Goal: Answer question/provide support: Share knowledge or assist other users

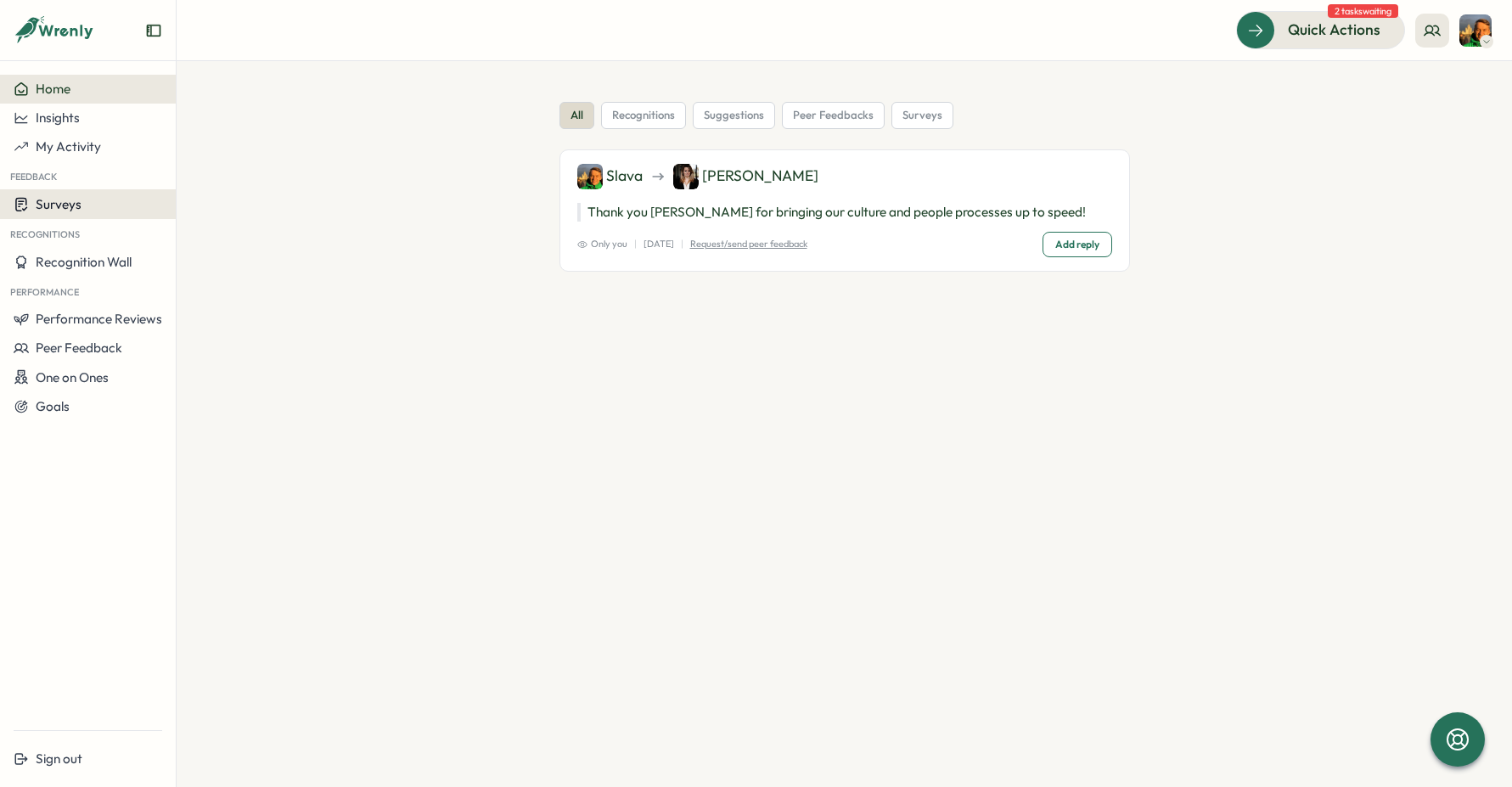
click at [60, 201] on span "Surveys" at bounding box center [59, 203] width 46 height 16
click at [235, 186] on div "Insights" at bounding box center [244, 188] width 127 height 18
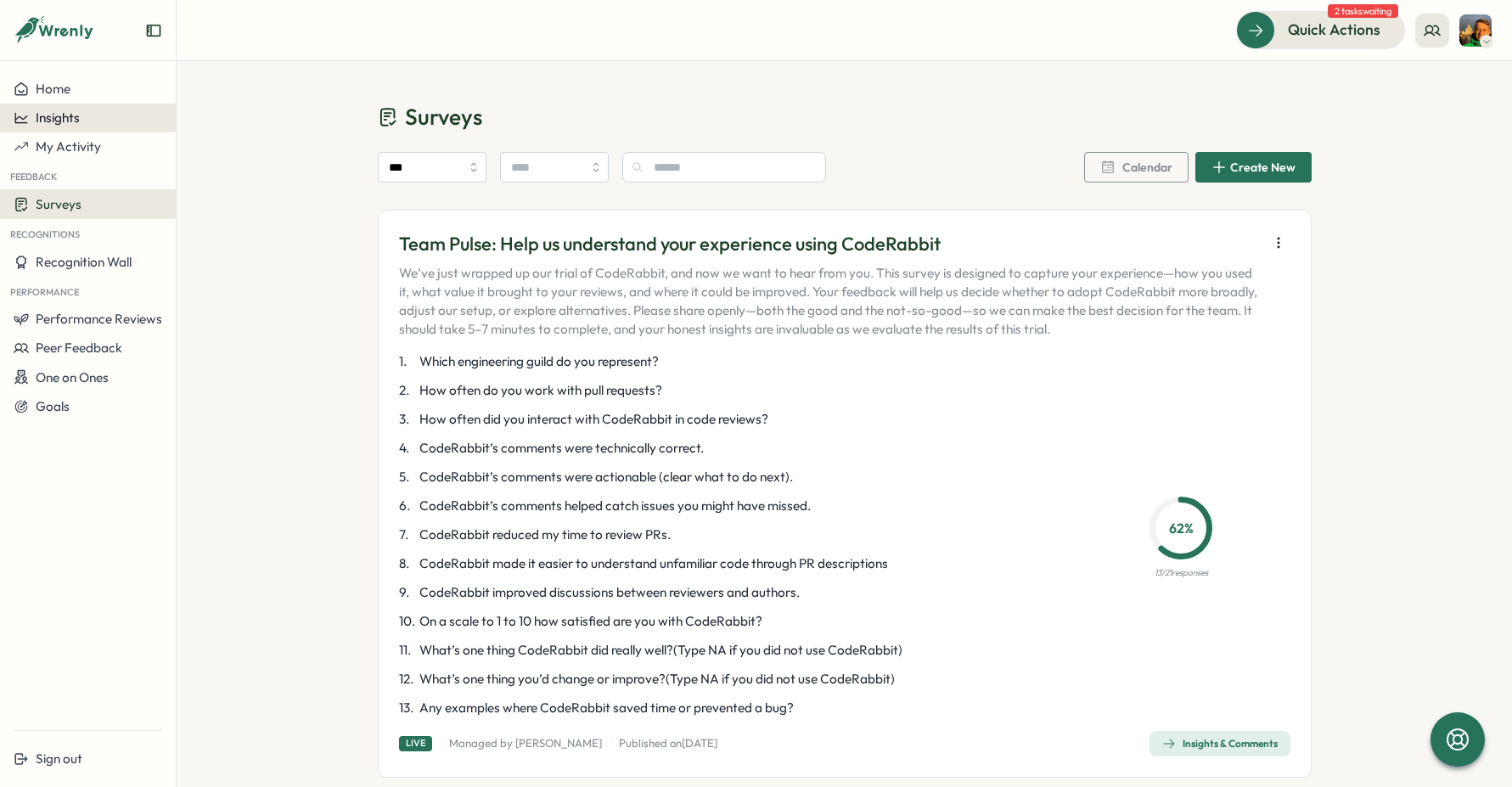
click at [70, 115] on span "Insights" at bounding box center [58, 117] width 44 height 16
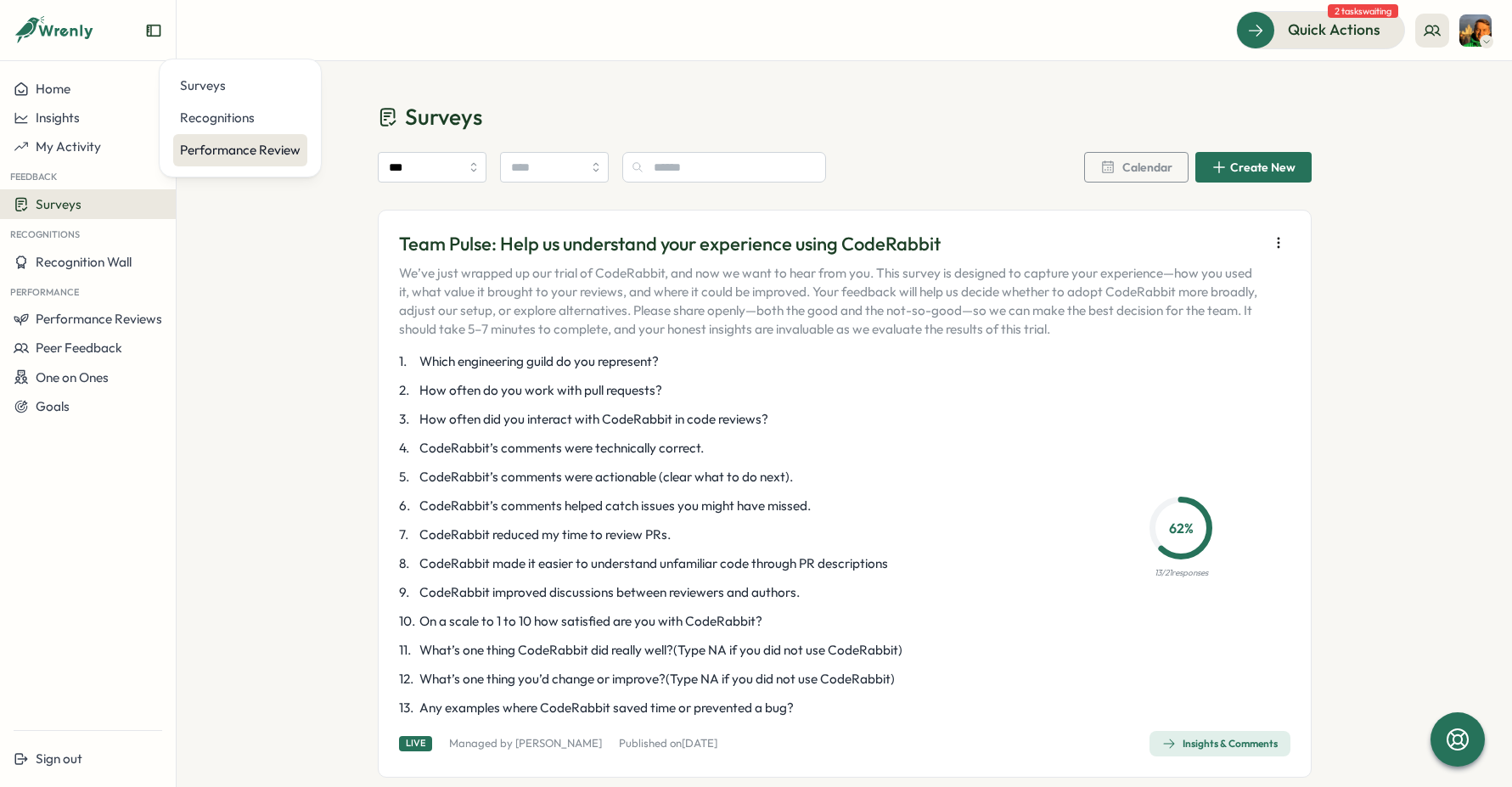
click at [229, 157] on div "Performance Review" at bounding box center [241, 150] width 121 height 18
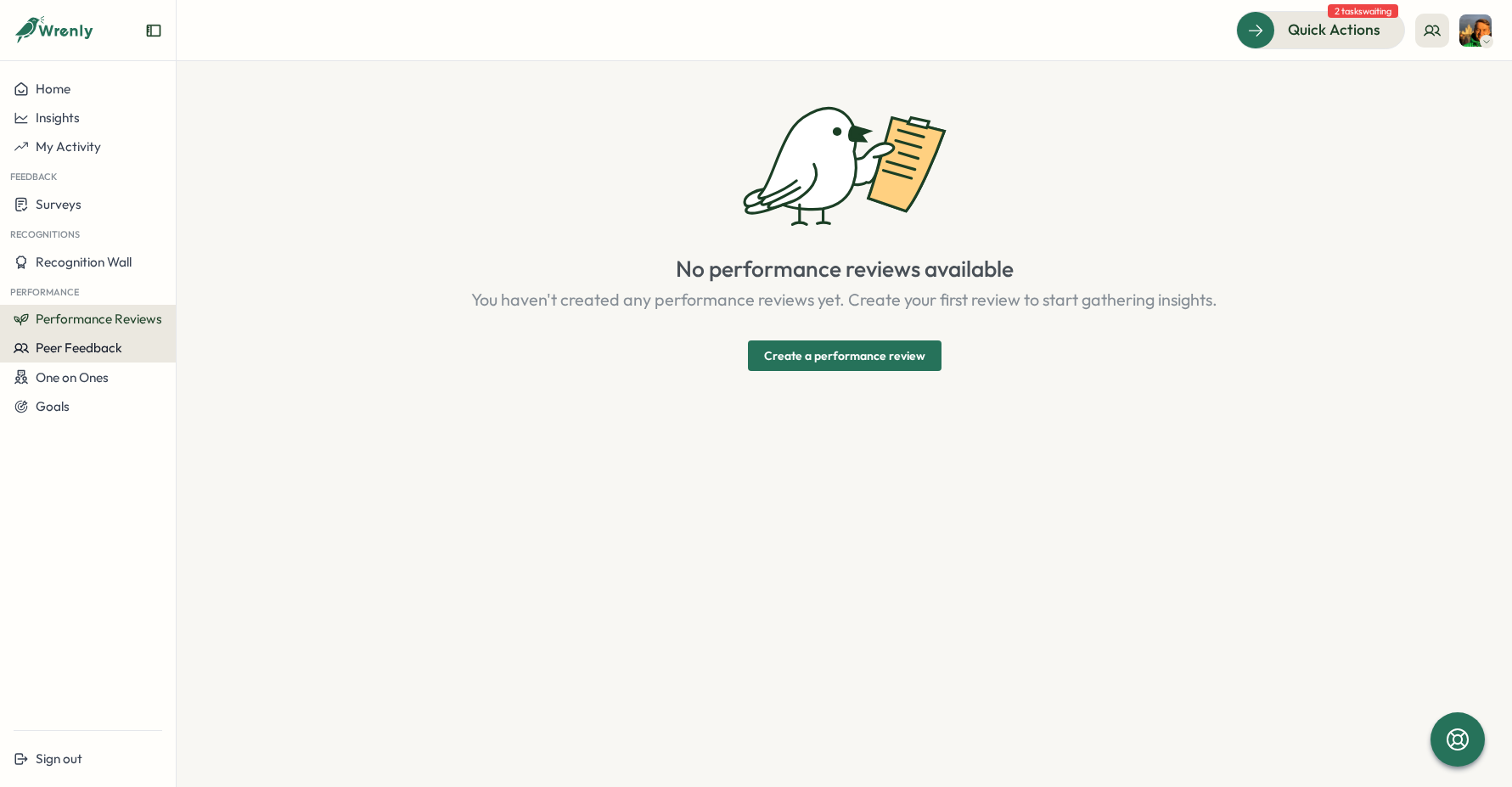
click at [44, 354] on span "Peer Feedback" at bounding box center [79, 347] width 86 height 16
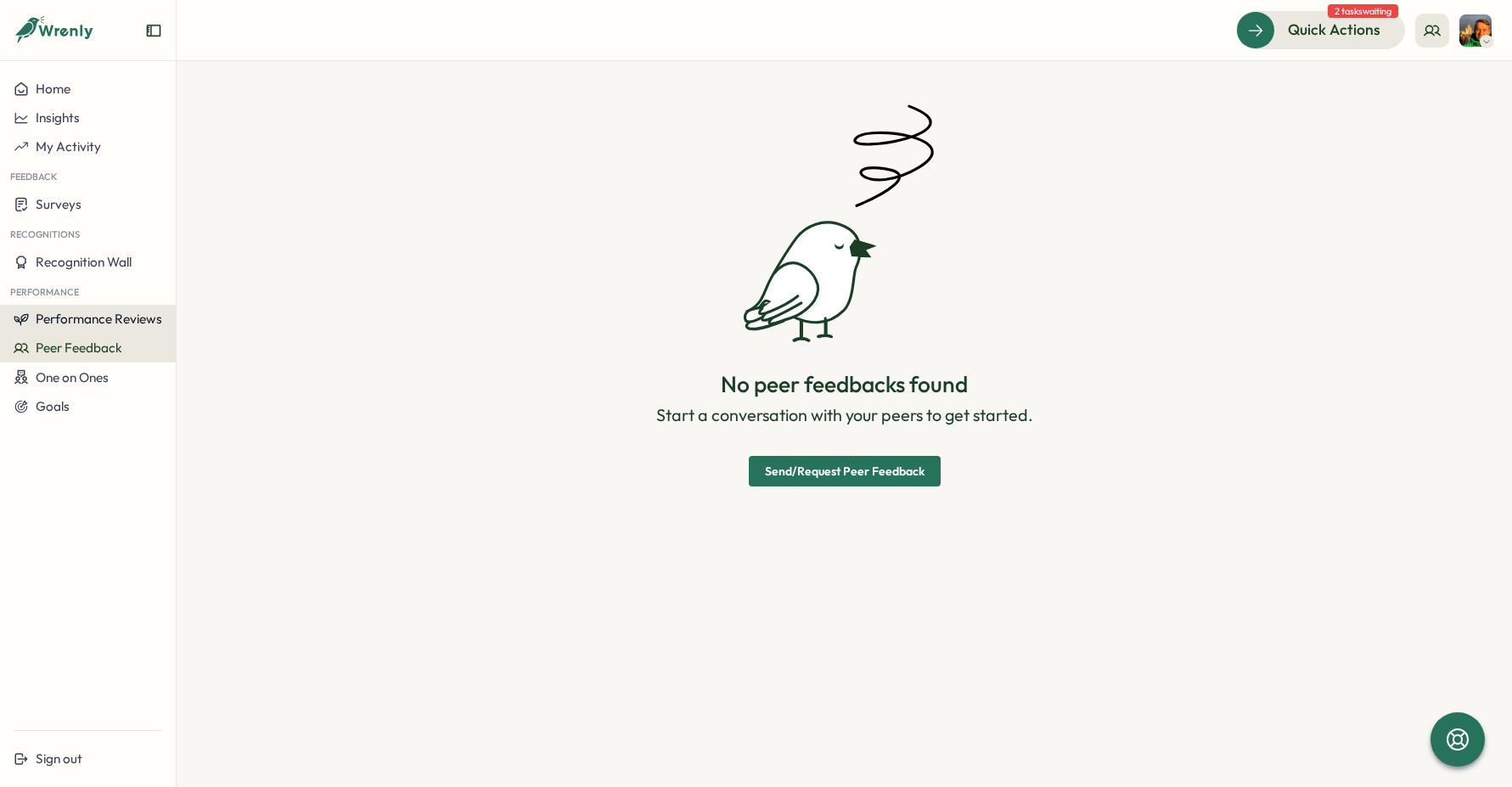
click at [71, 320] on span "Performance Reviews" at bounding box center [99, 319] width 127 height 16
click at [204, 296] on div "Reviews" at bounding box center [204, 302] width 48 height 18
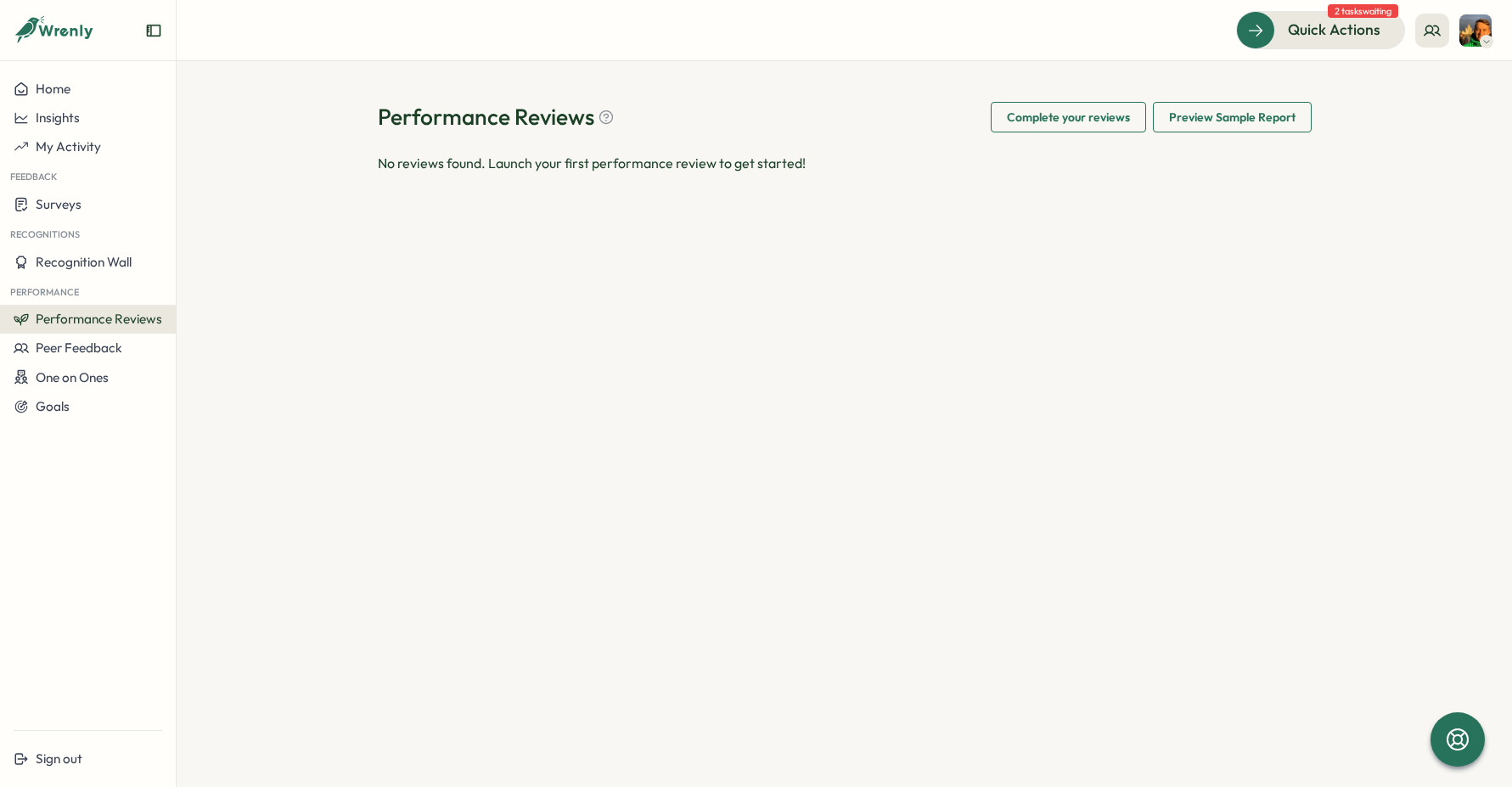
click at [124, 327] on span "Performance Reviews" at bounding box center [99, 319] width 127 height 16
click at [208, 331] on div "Insights" at bounding box center [204, 335] width 48 height 18
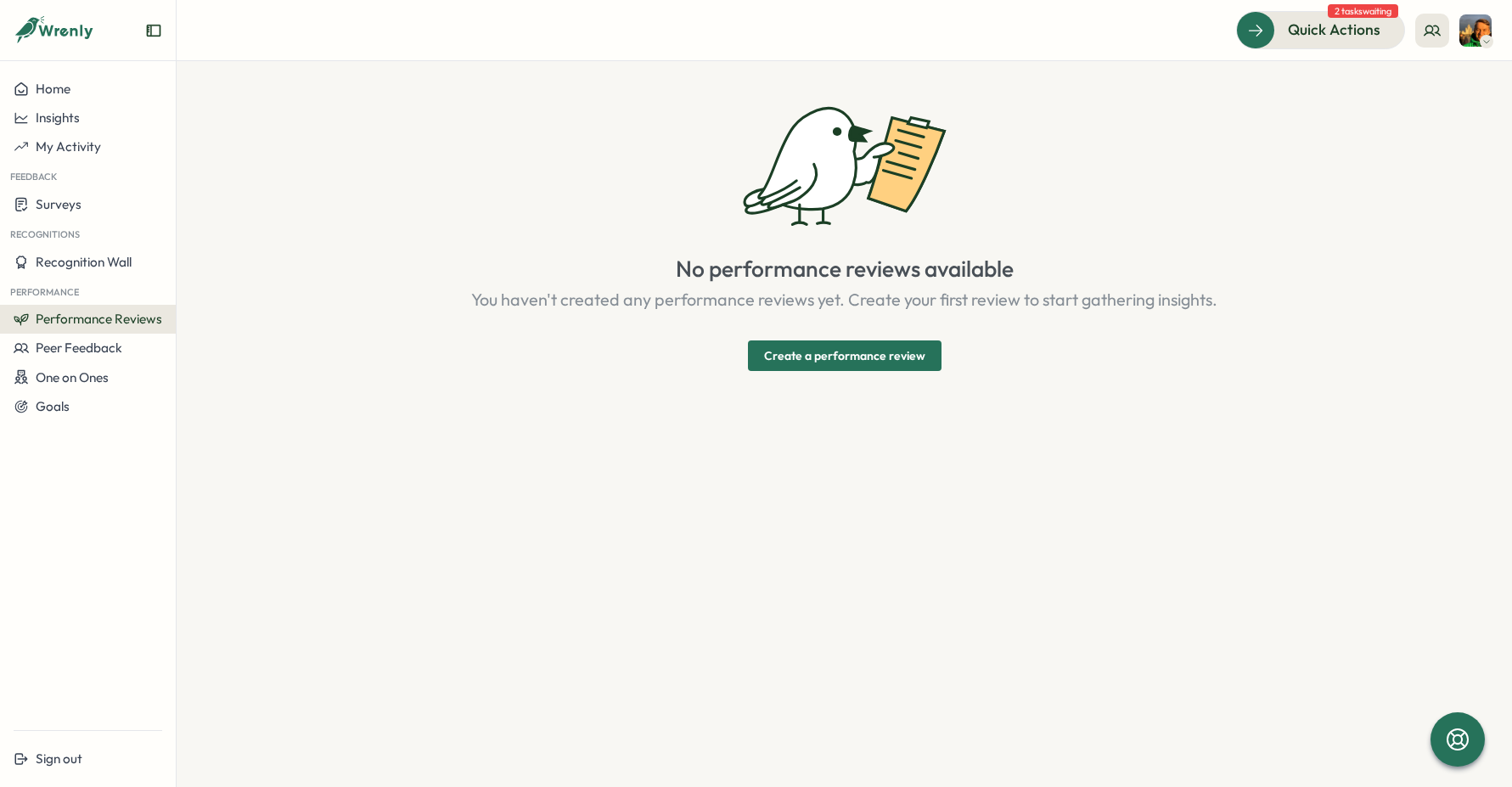
click at [559, 298] on p "You haven't created any performance reviews yet. Create your first review to st…" at bounding box center [844, 299] width 746 height 26
click at [1339, 18] on span "2 tasks waiting" at bounding box center [1362, 11] width 70 height 13
click at [1326, 29] on span "Quick Actions" at bounding box center [1310, 29] width 92 height 22
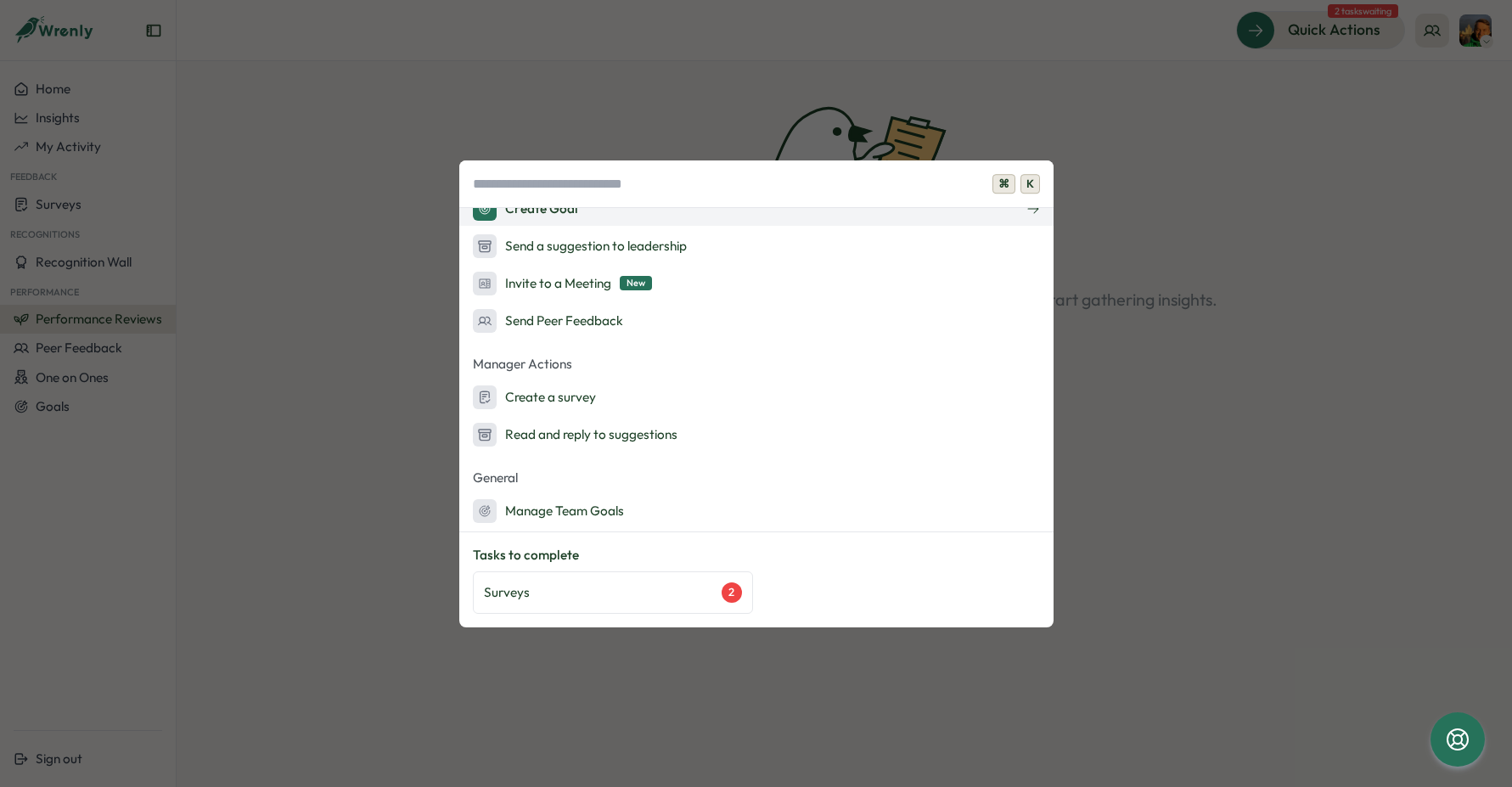
scroll to position [204, 0]
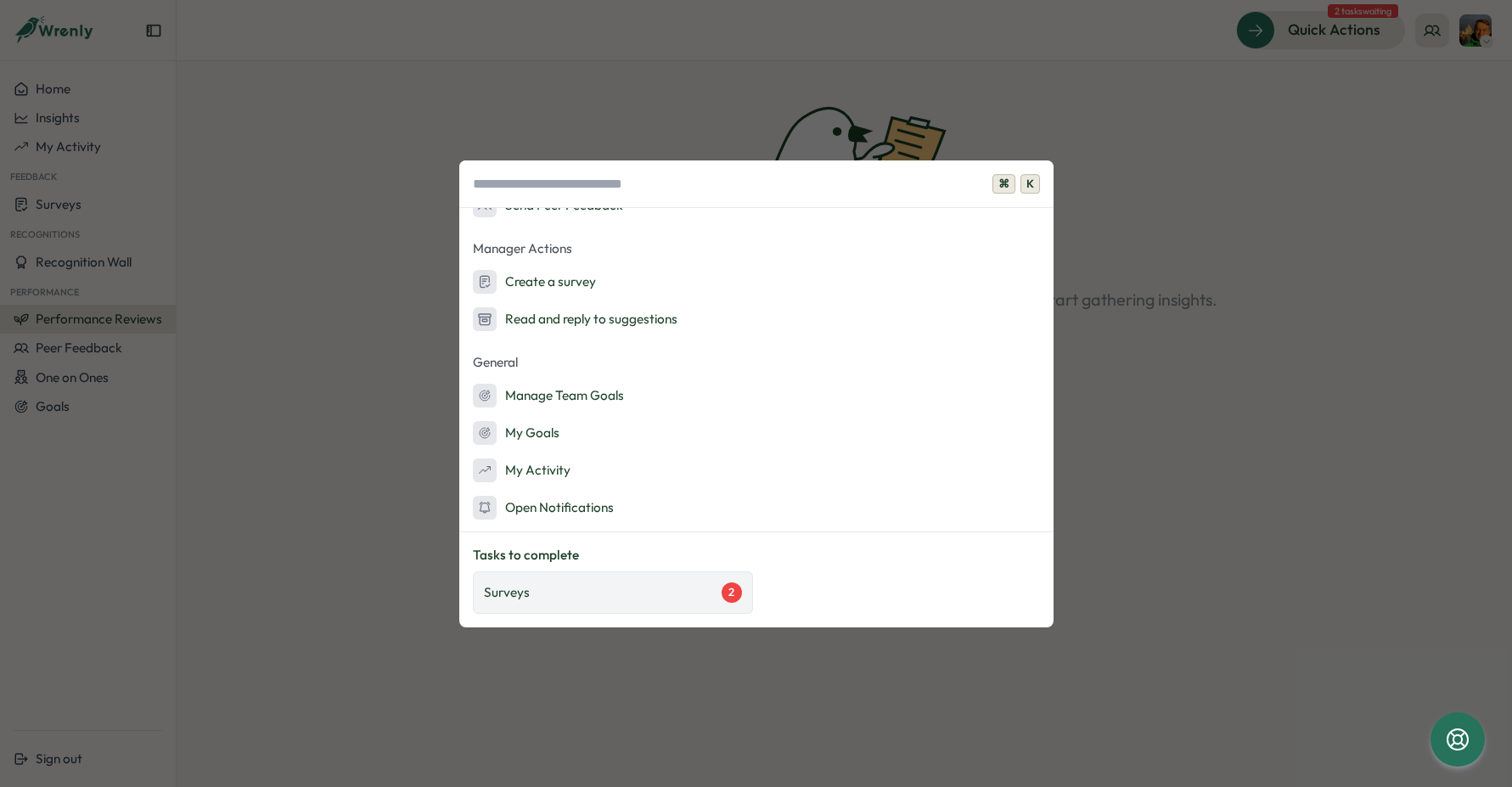
click at [572, 582] on div "Surveys 2" at bounding box center [613, 592] width 280 height 42
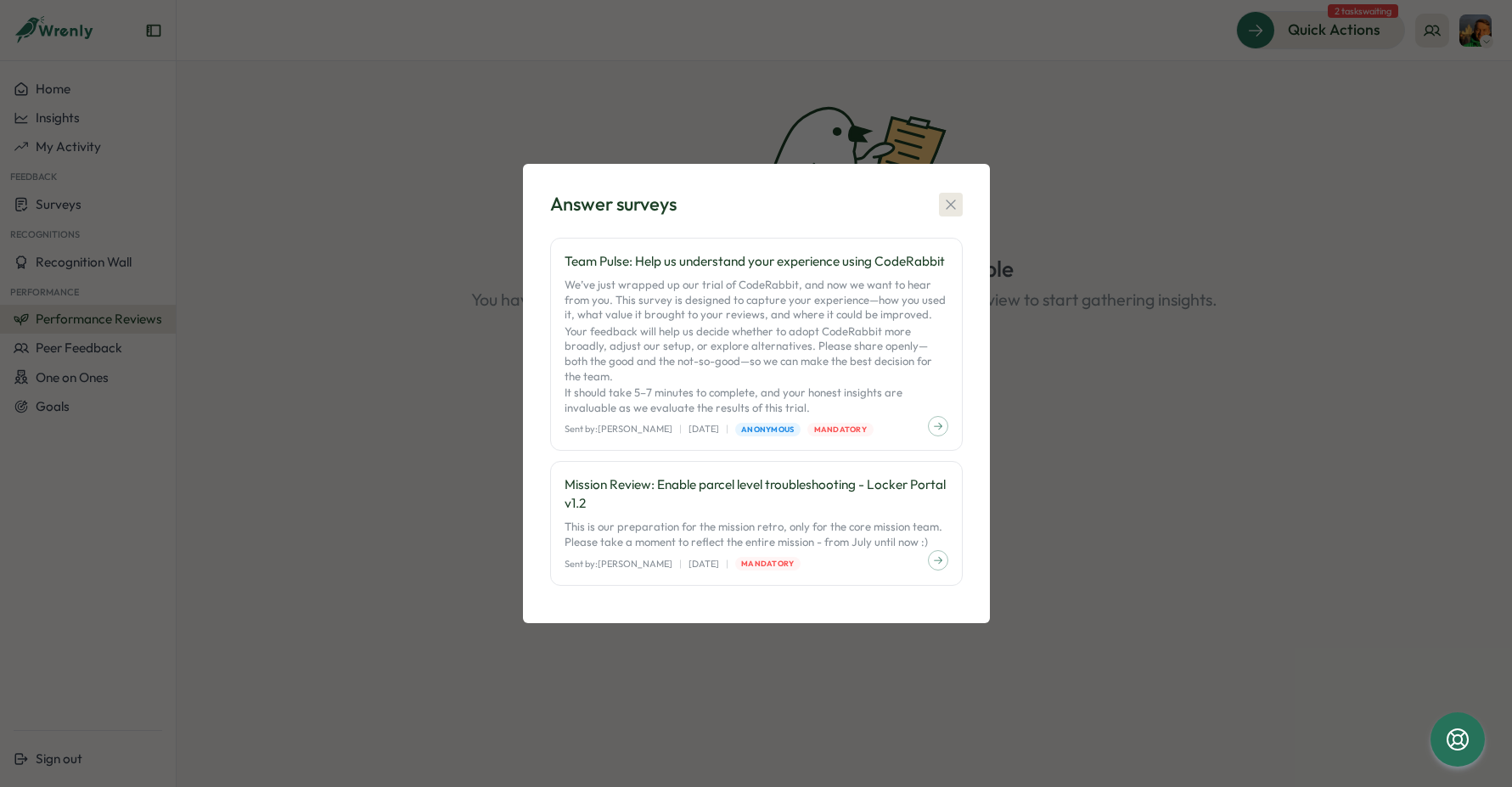
click at [947, 206] on icon "button" at bounding box center [951, 204] width 17 height 17
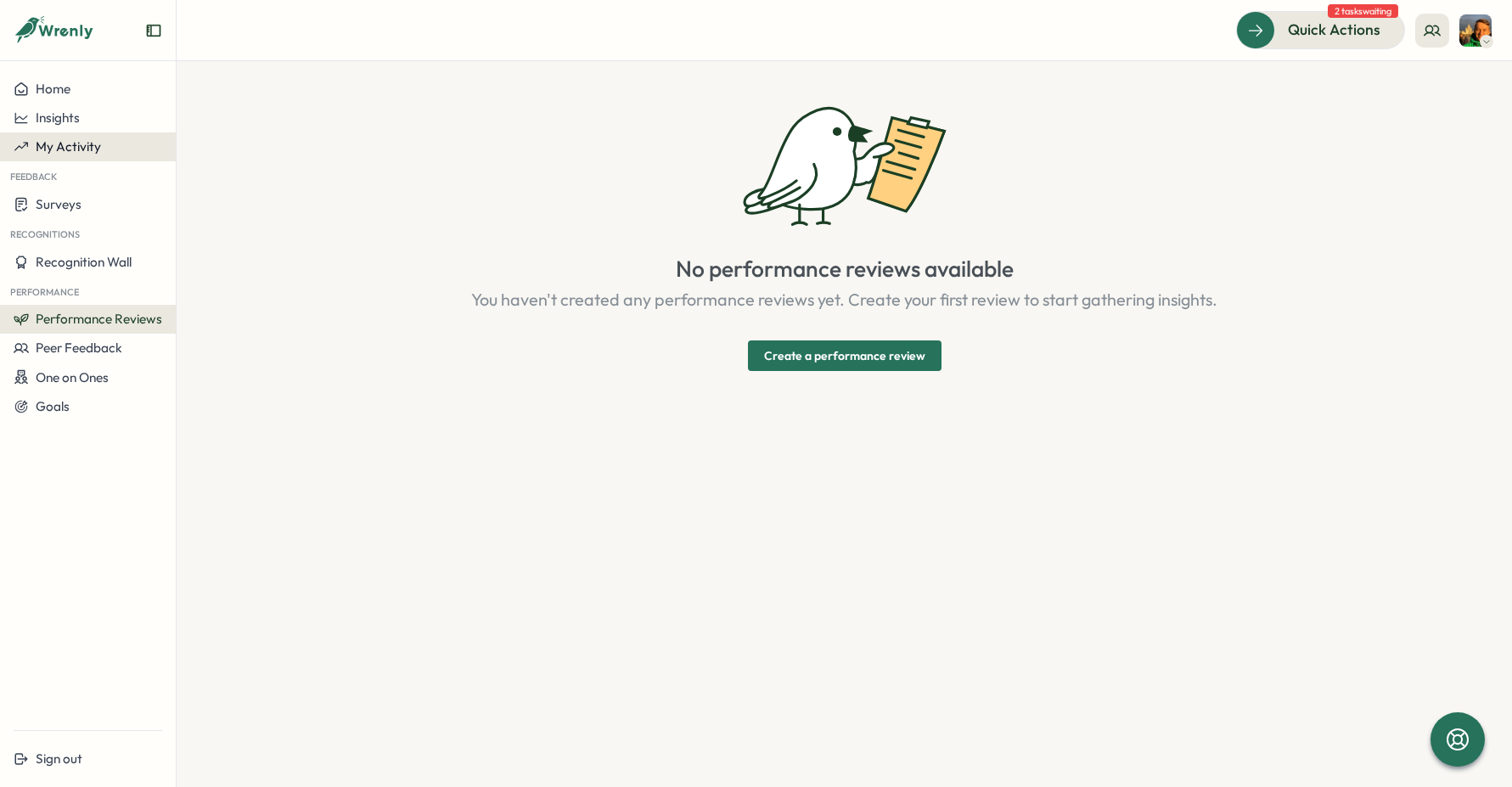
click at [46, 143] on span "My Activity" at bounding box center [68, 146] width 65 height 16
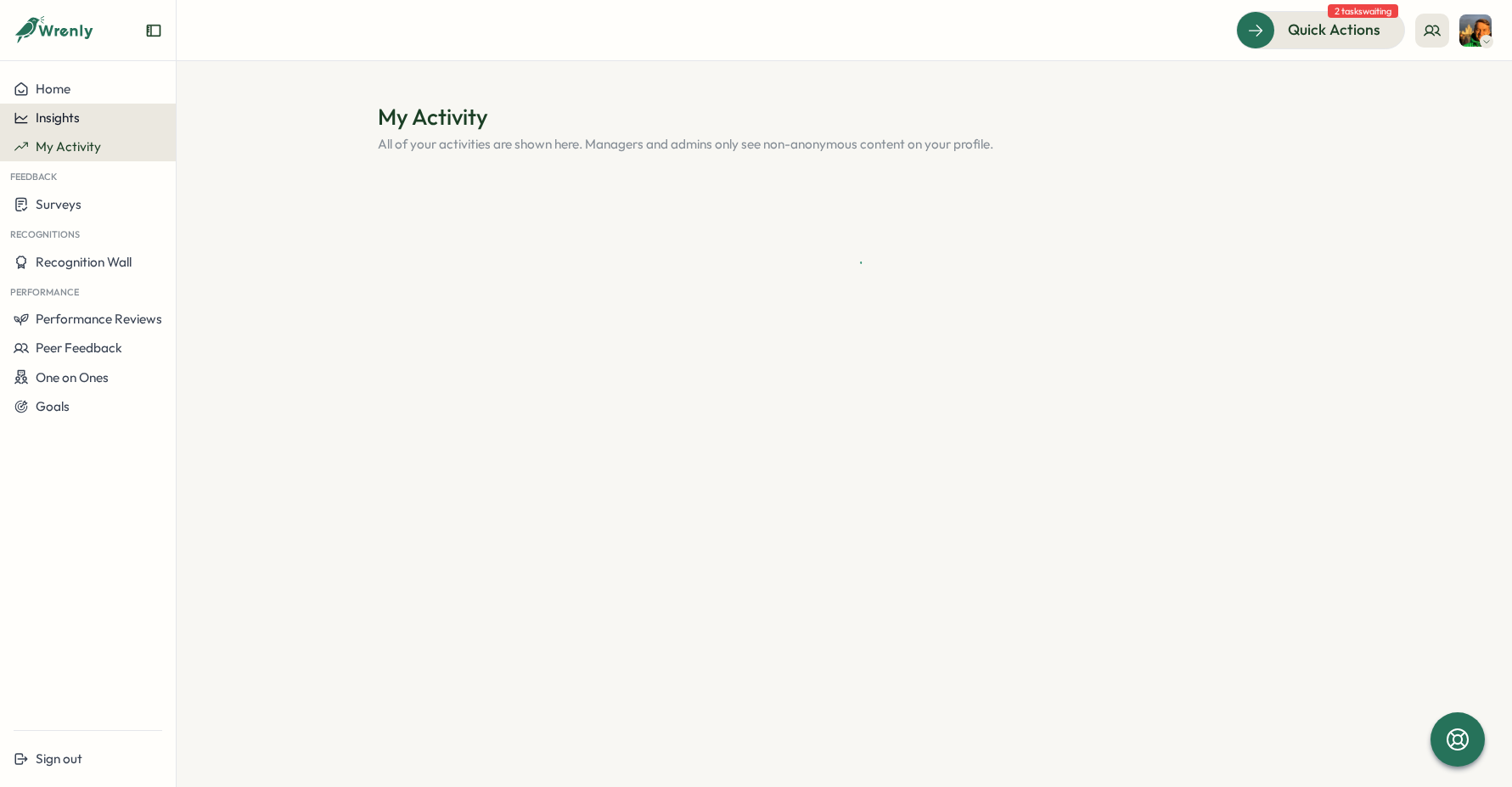
click at [78, 106] on button "Insights" at bounding box center [87, 118] width 176 height 29
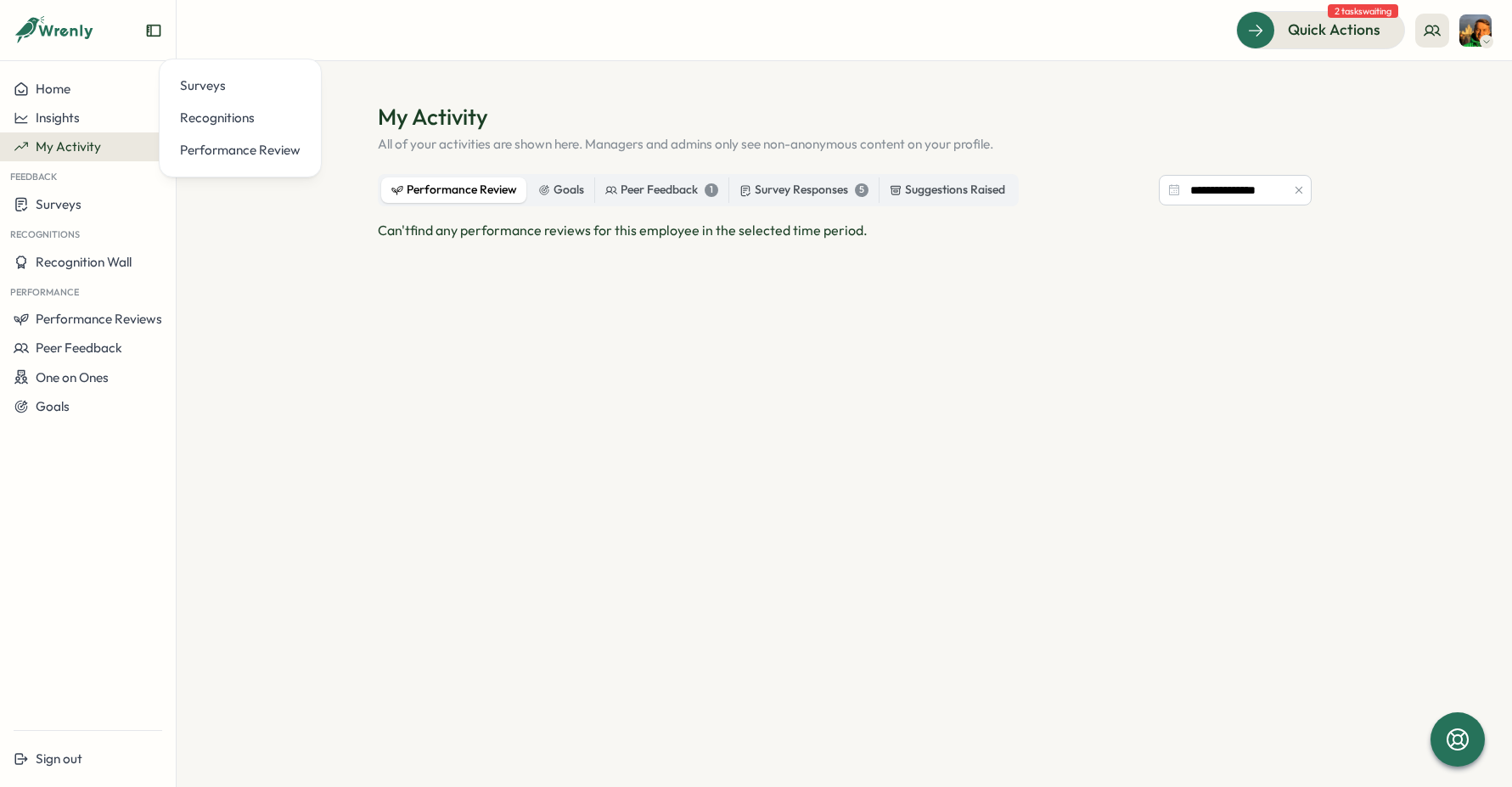
click at [804, 209] on div "**********" at bounding box center [845, 388] width 934 height 428
click at [807, 199] on label "Survey Responses 5" at bounding box center [804, 190] width 150 height 26
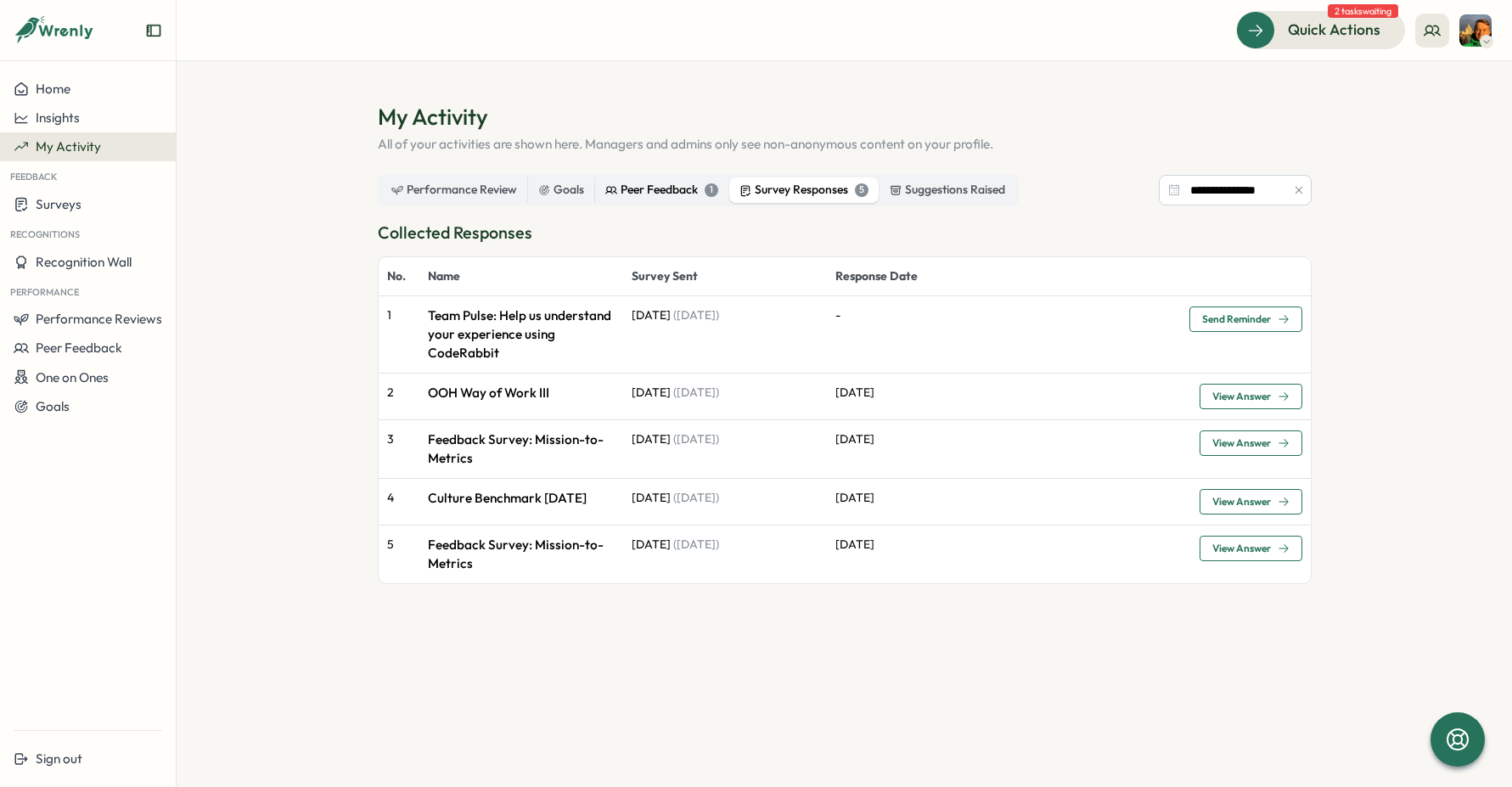
click at [661, 186] on div "Peer Feedback 1" at bounding box center [662, 189] width 113 height 18
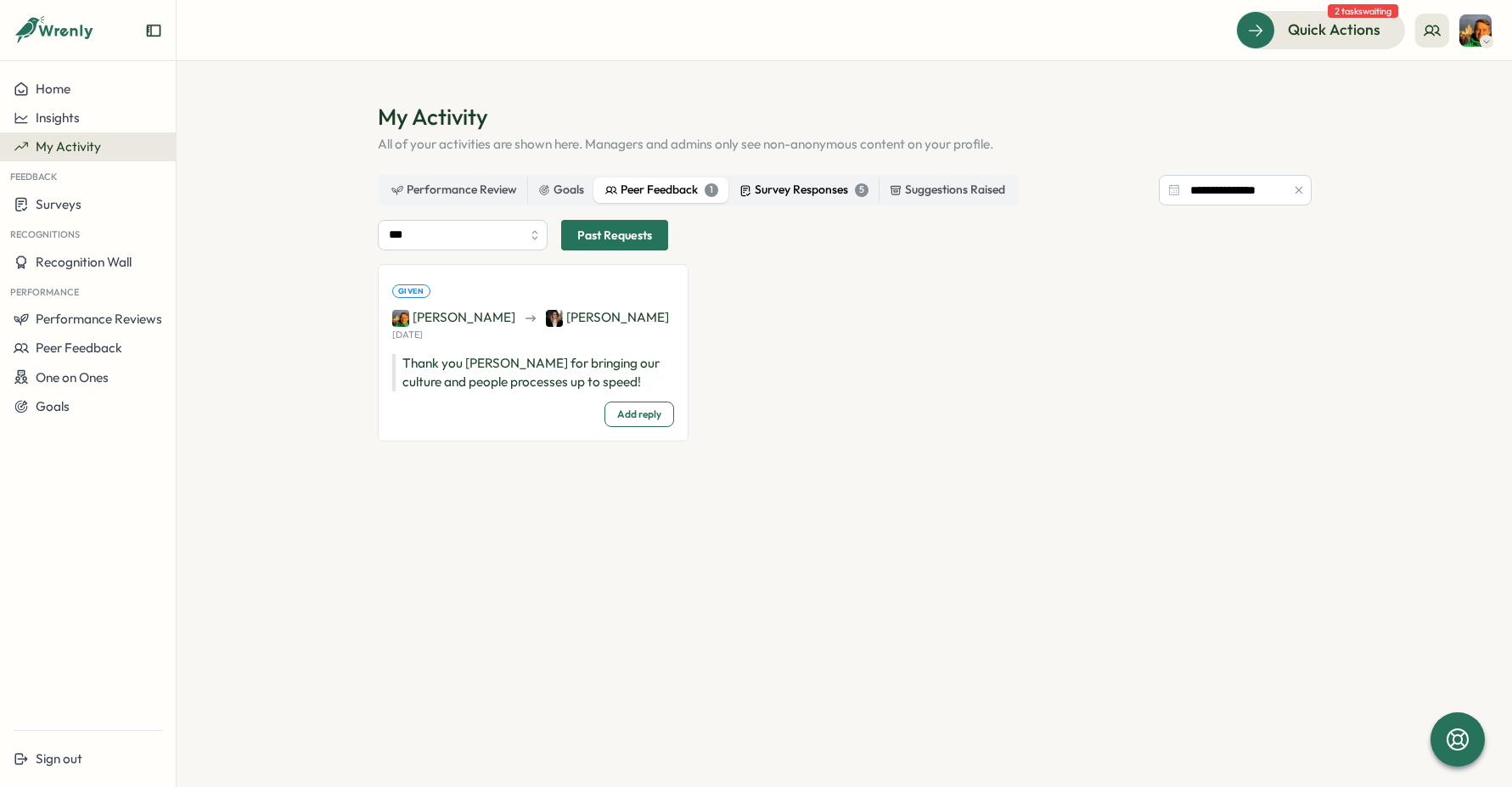
click at [817, 180] on label "Survey Responses 5" at bounding box center [804, 190] width 150 height 26
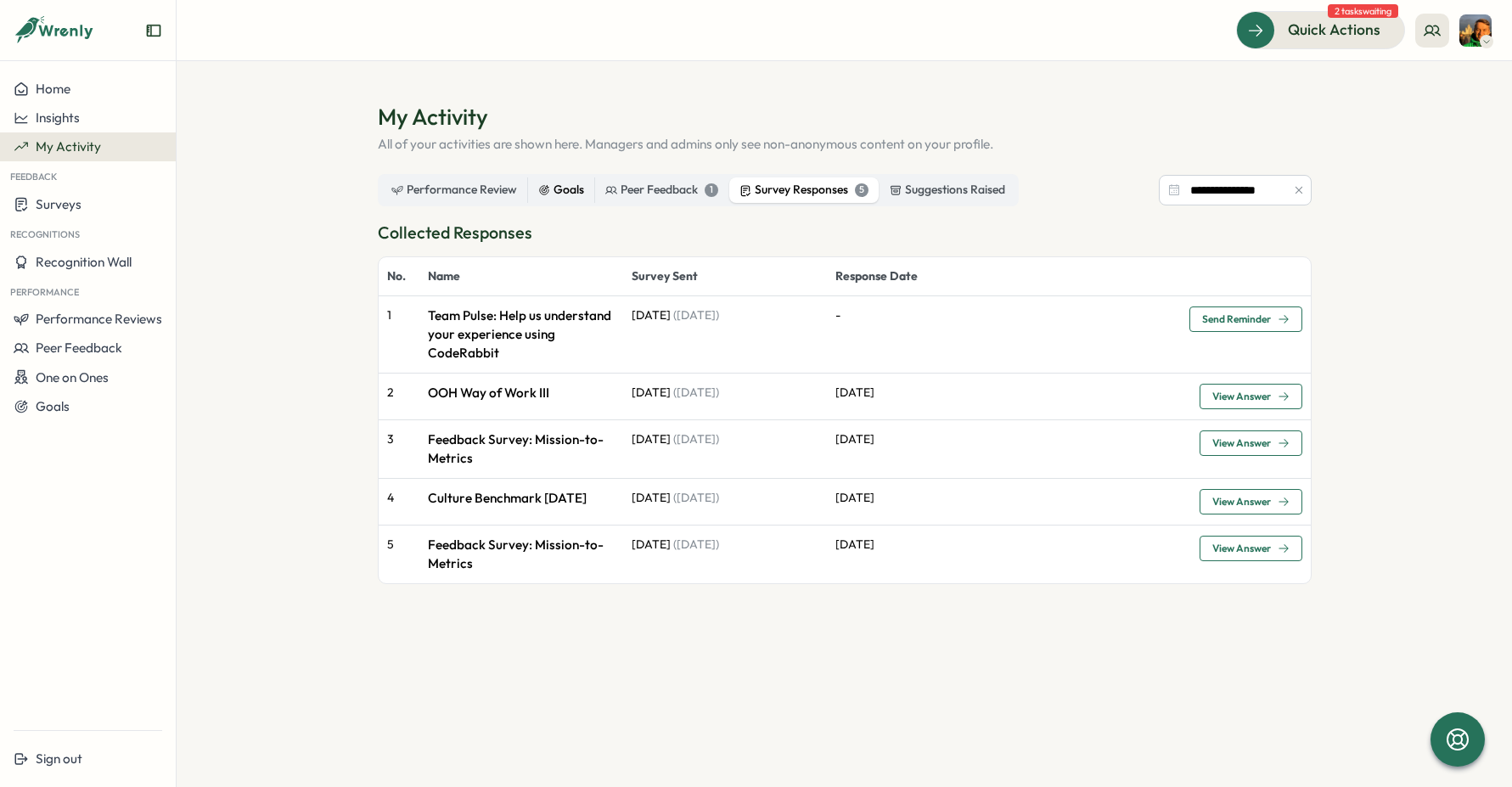
click at [569, 188] on div "Goals" at bounding box center [562, 189] width 46 height 18
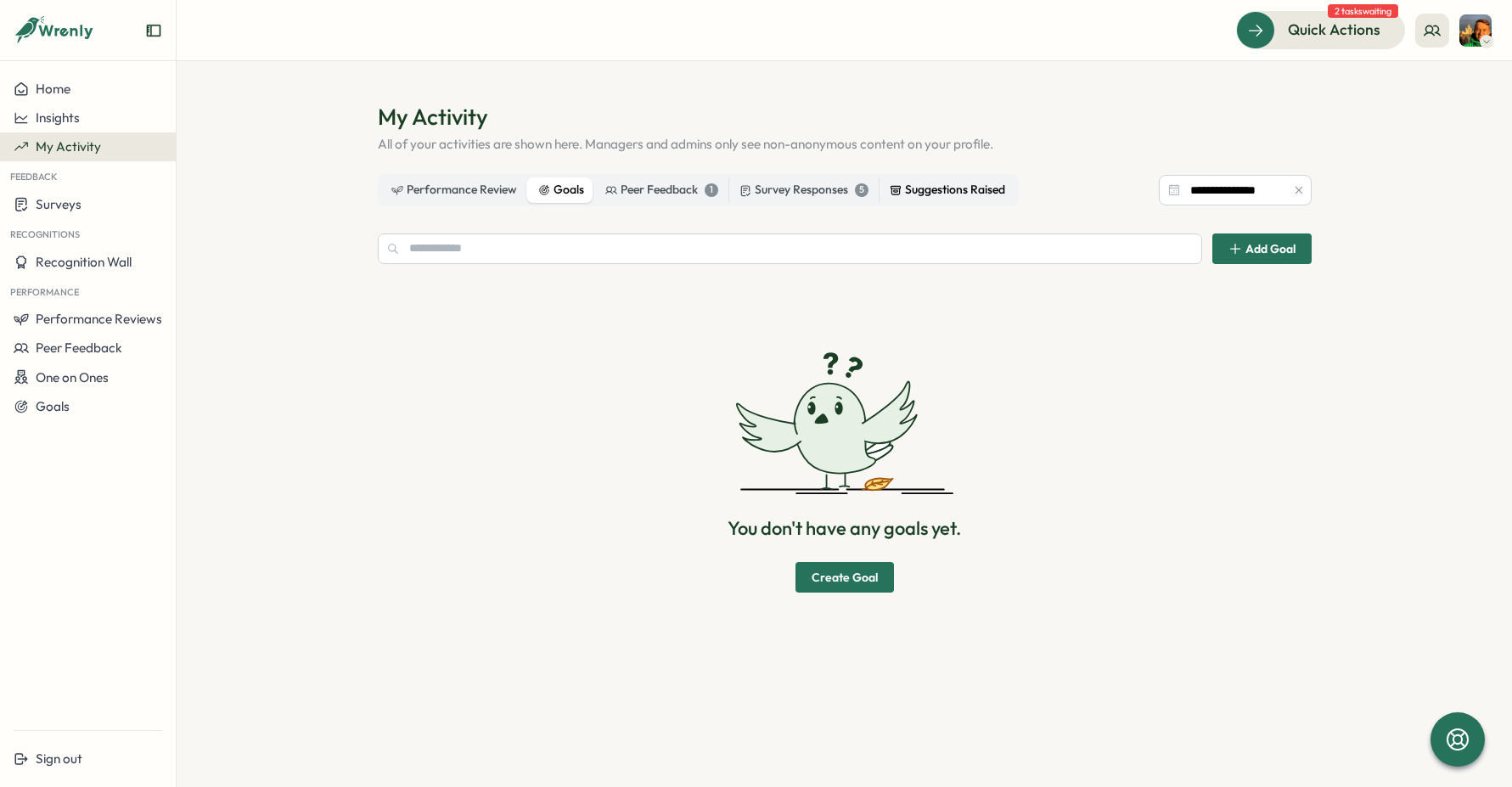
click at [973, 194] on div "Suggestions Raised" at bounding box center [948, 189] width 115 height 18
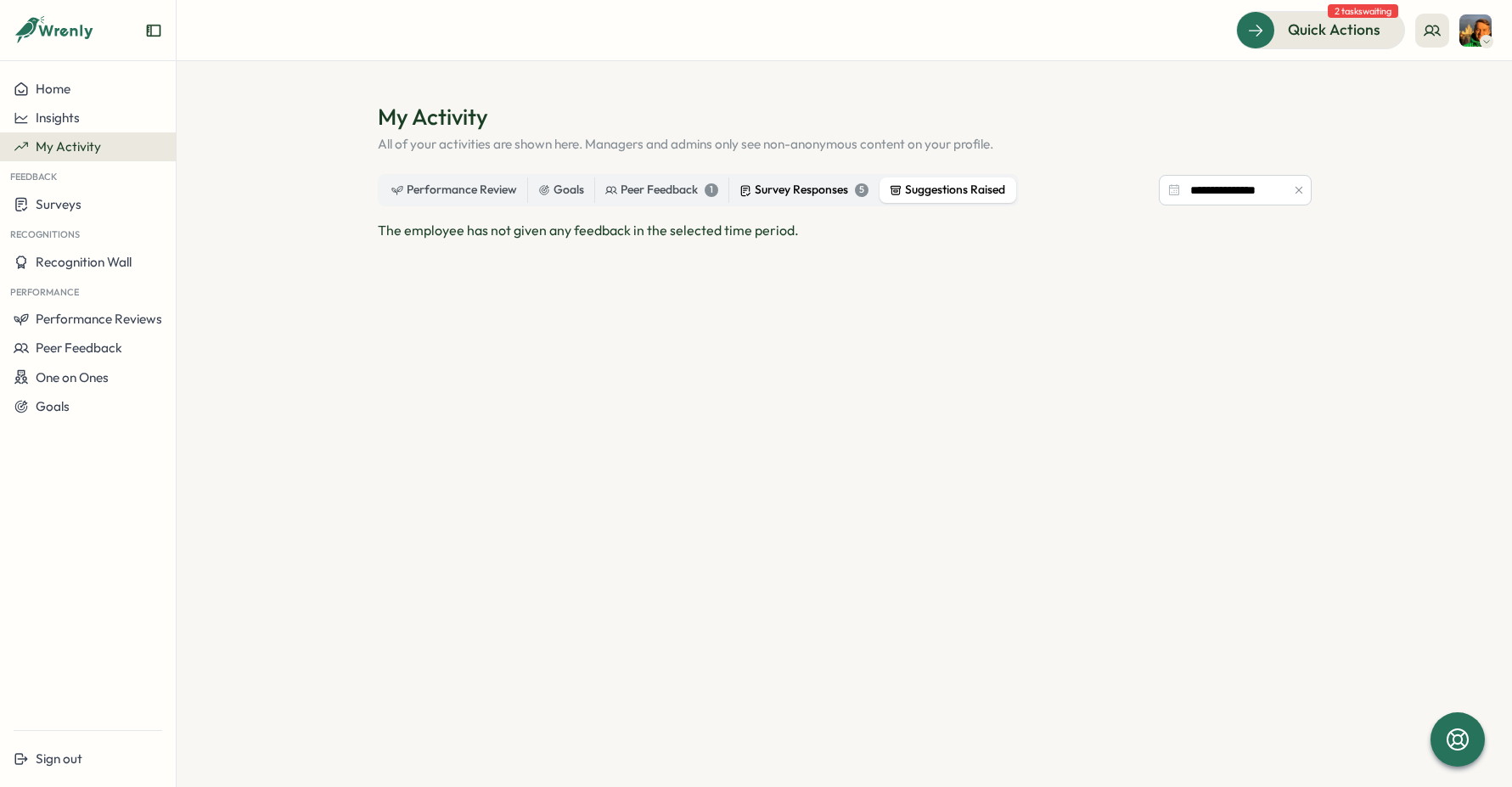
click at [819, 182] on div "Survey Responses 5" at bounding box center [804, 189] width 129 height 18
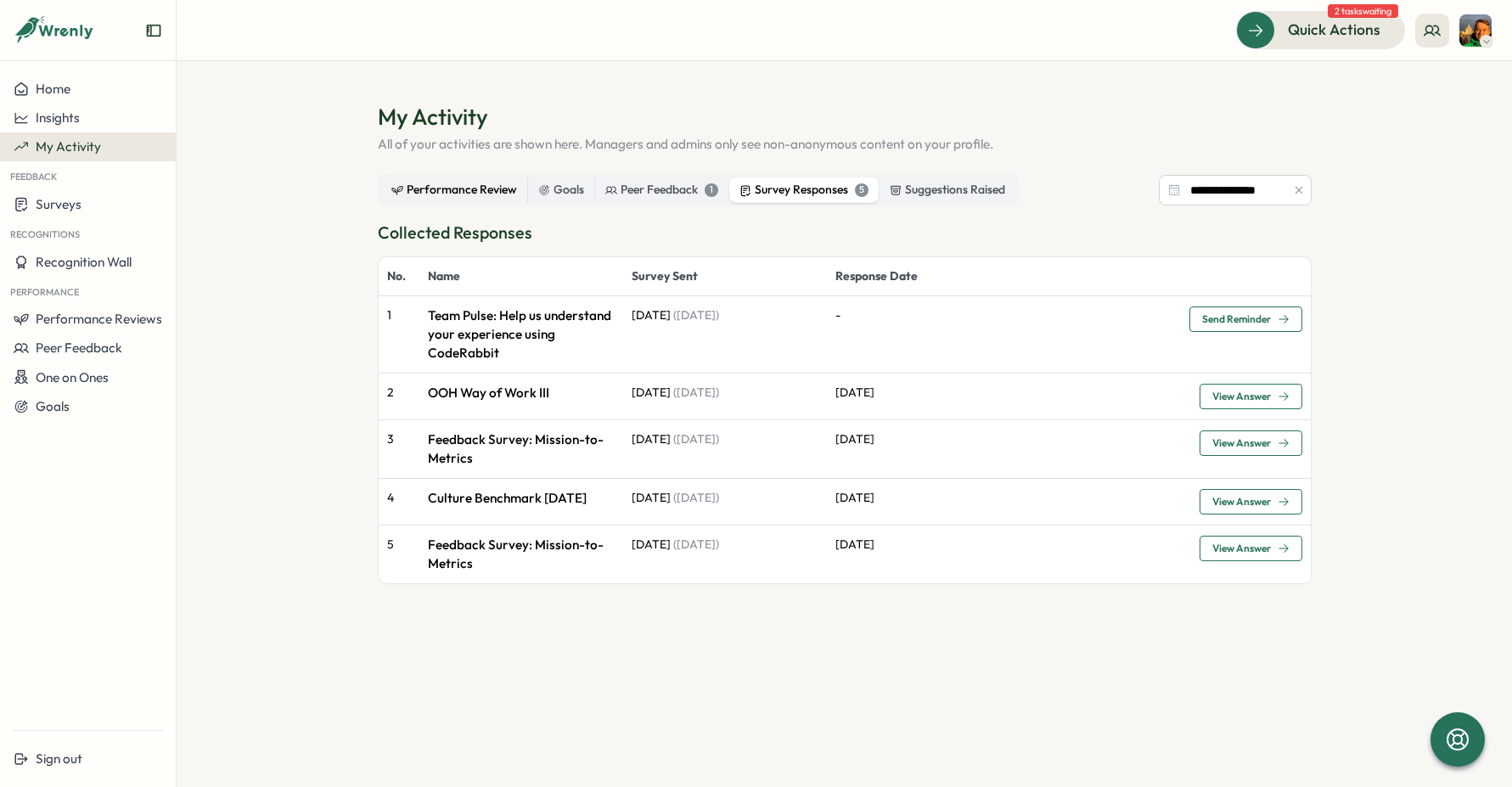
click at [454, 196] on div "Performance Review" at bounding box center [454, 189] width 126 height 18
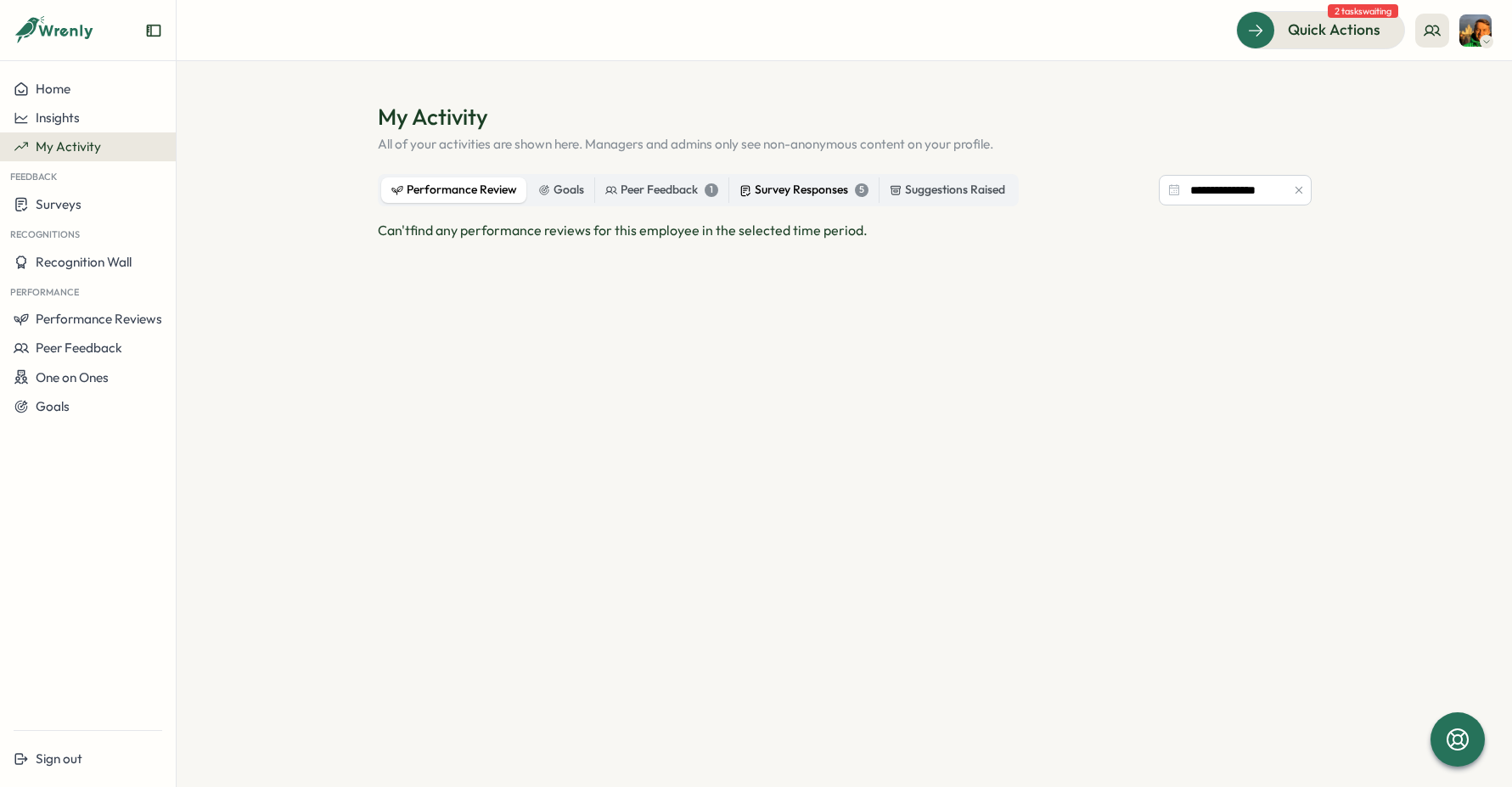
click at [823, 181] on div "Survey Responses 5" at bounding box center [804, 189] width 129 height 18
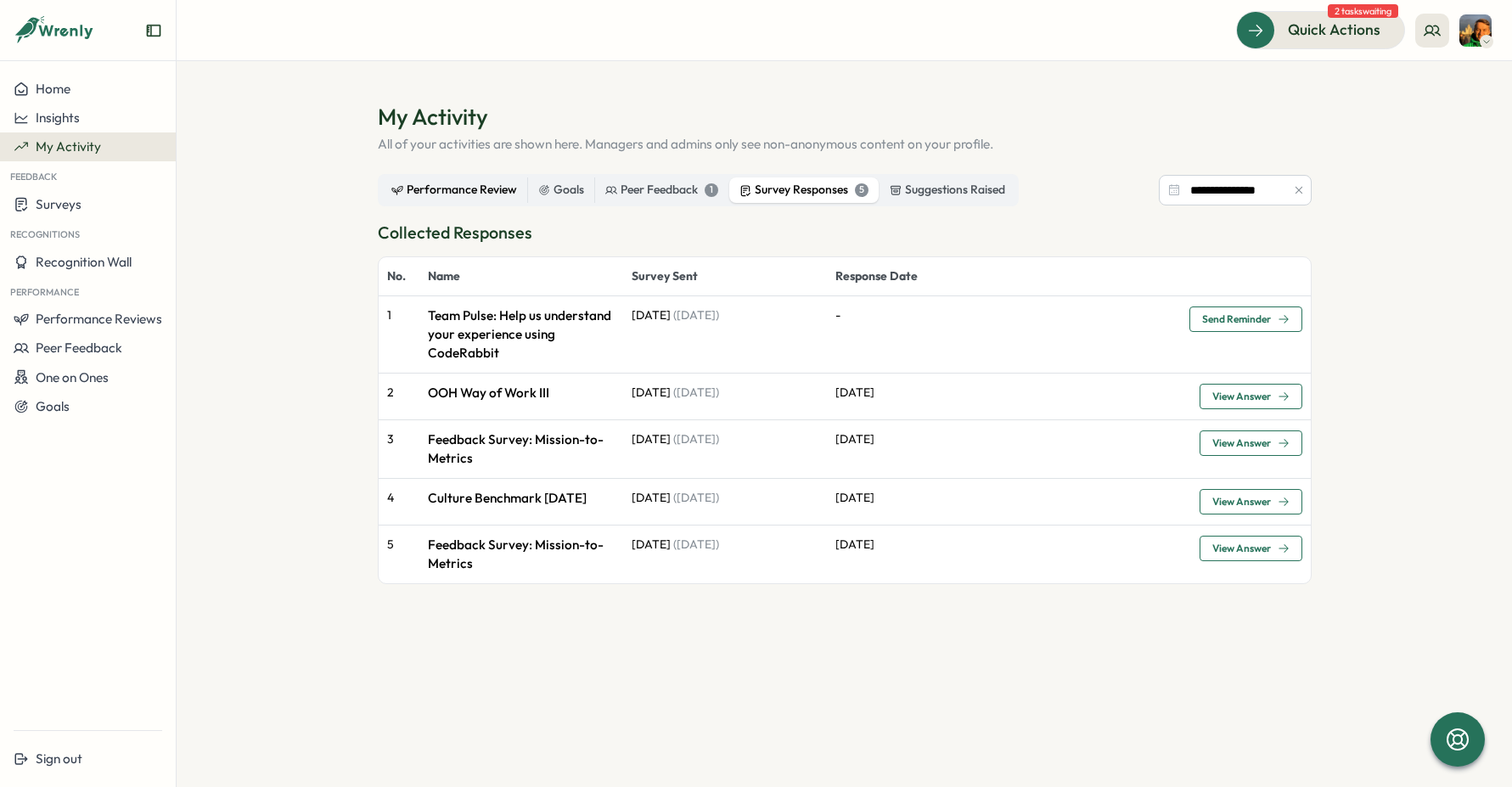
click at [443, 186] on div "Performance Review" at bounding box center [454, 189] width 126 height 18
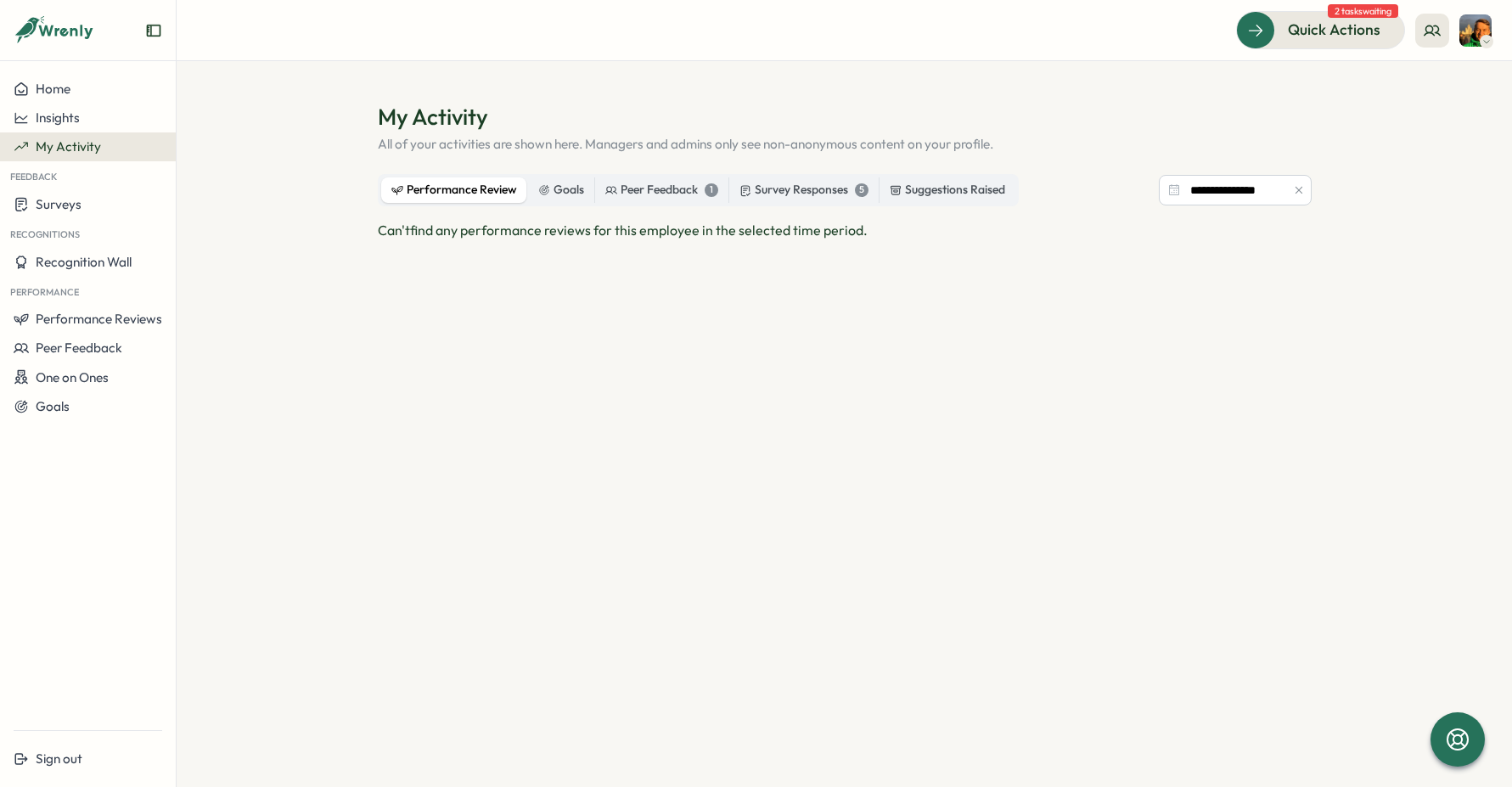
click at [1476, 32] on img at bounding box center [1476, 31] width 33 height 33
click at [1438, 27] on icon at bounding box center [1432, 31] width 15 height 10
click at [1422, 74] on div "My Team" at bounding box center [1433, 84] width 128 height 33
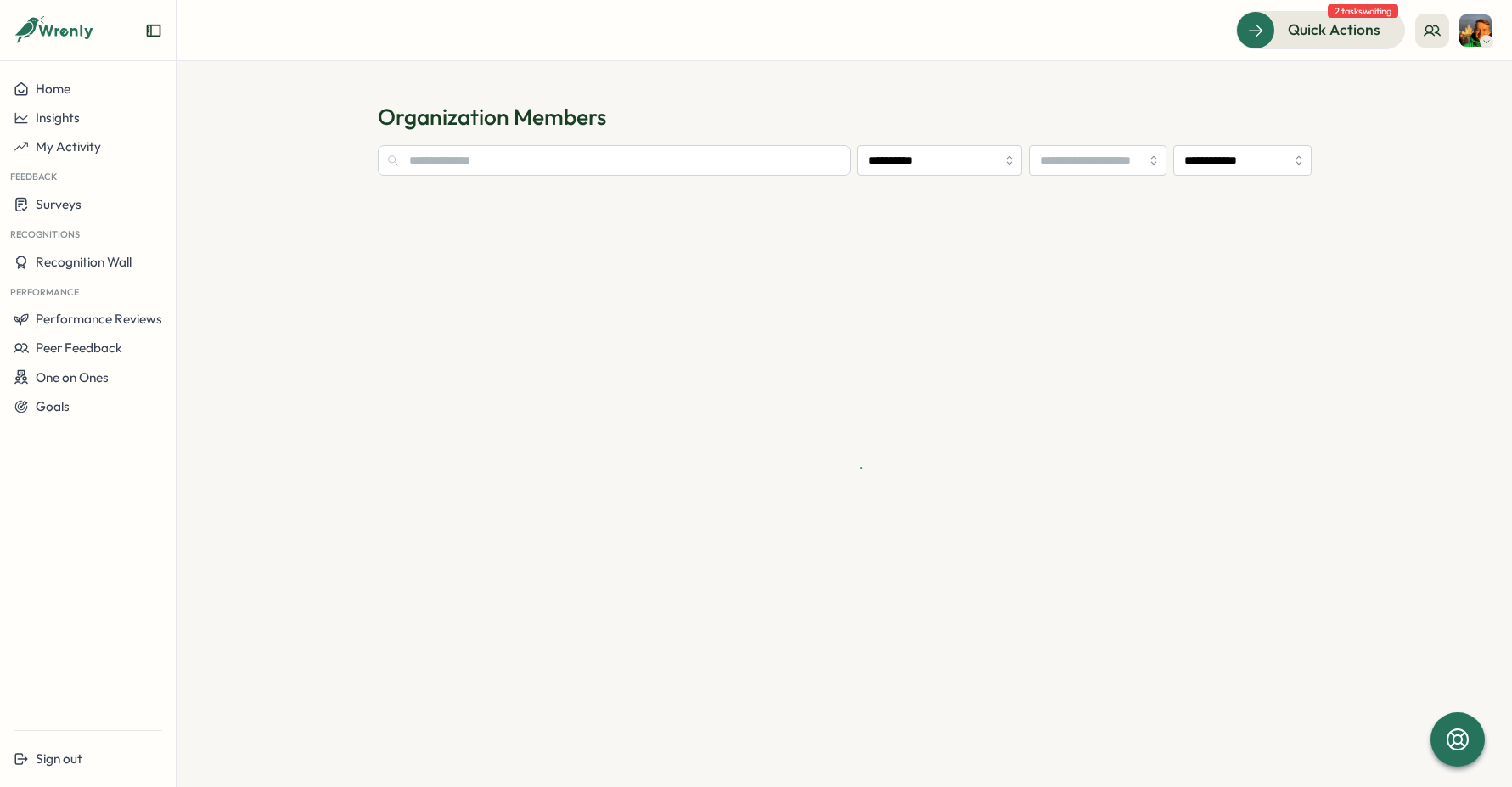
type input "**********"
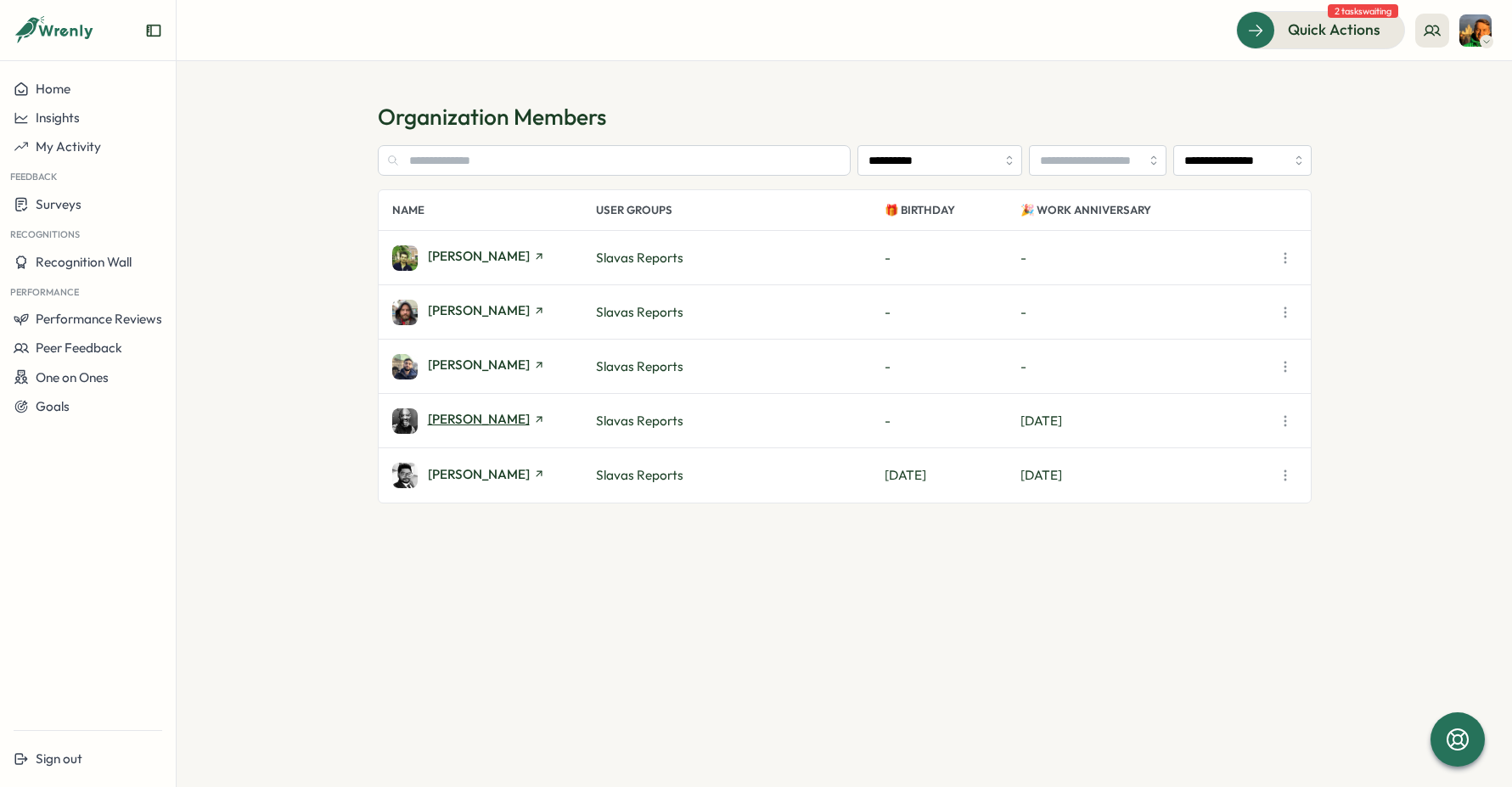
click at [488, 415] on span "[PERSON_NAME]" at bounding box center [479, 418] width 102 height 12
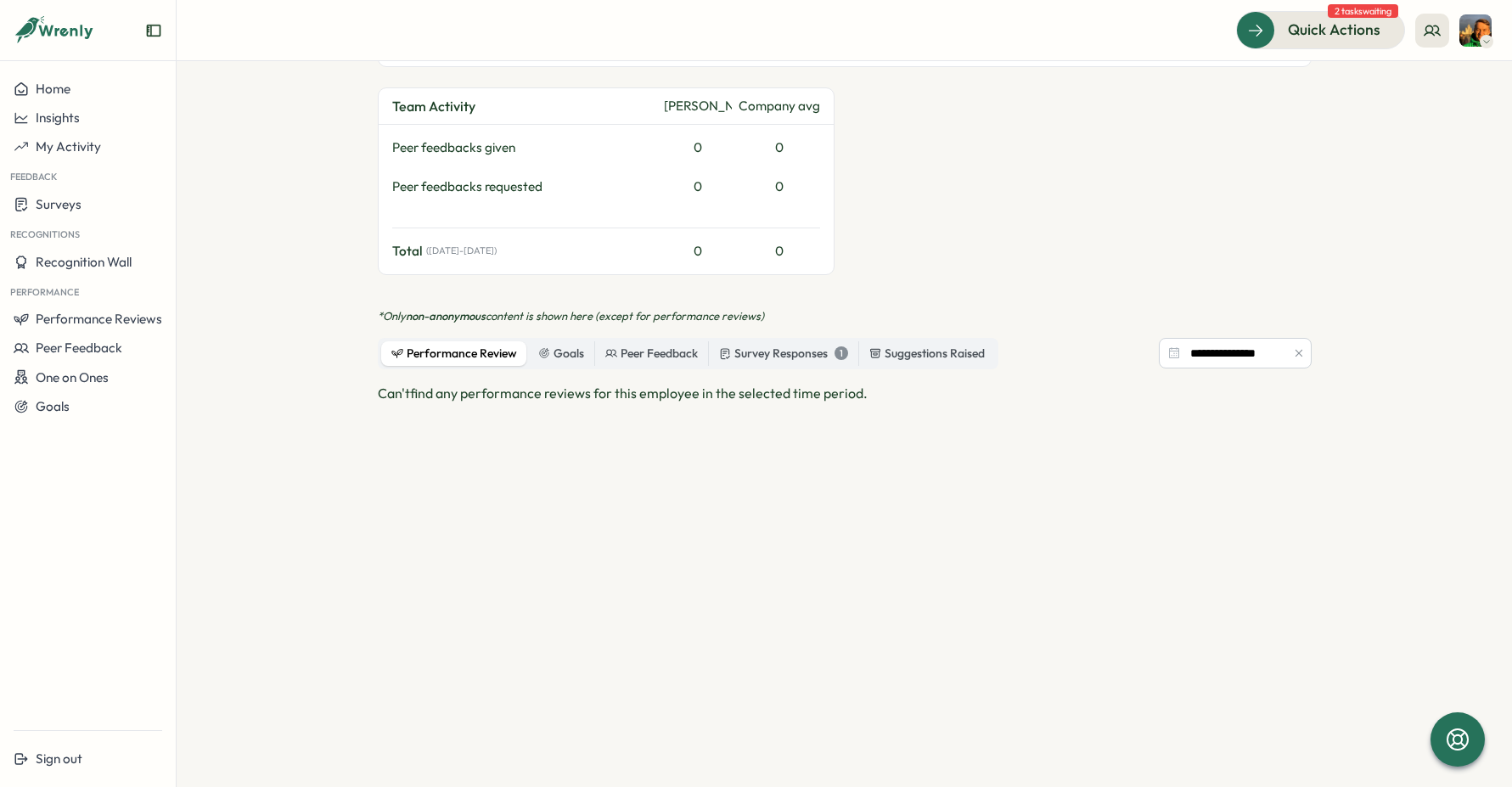
scroll to position [555, 0]
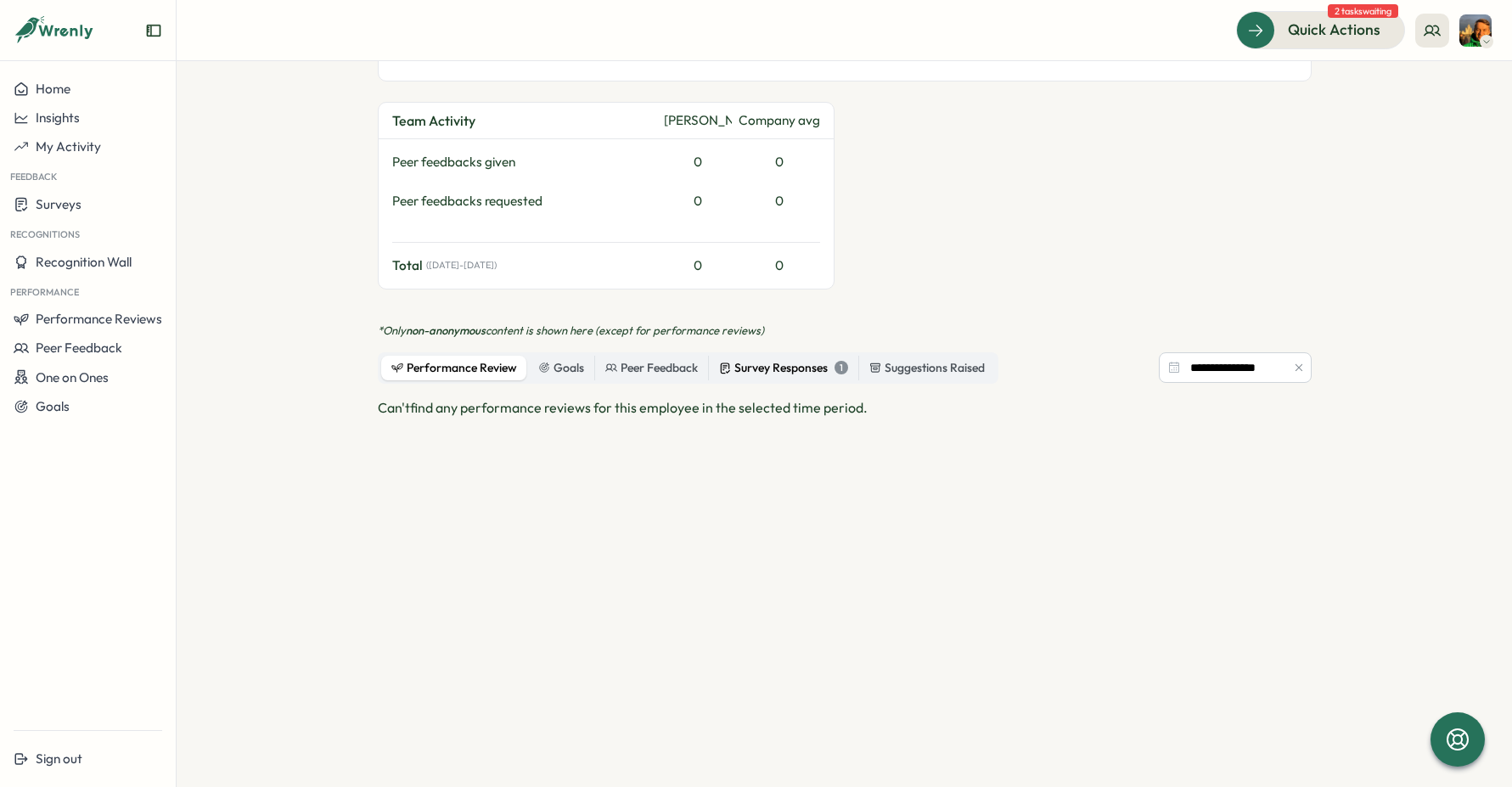
click at [774, 359] on div "Survey Responses 1" at bounding box center [783, 368] width 129 height 18
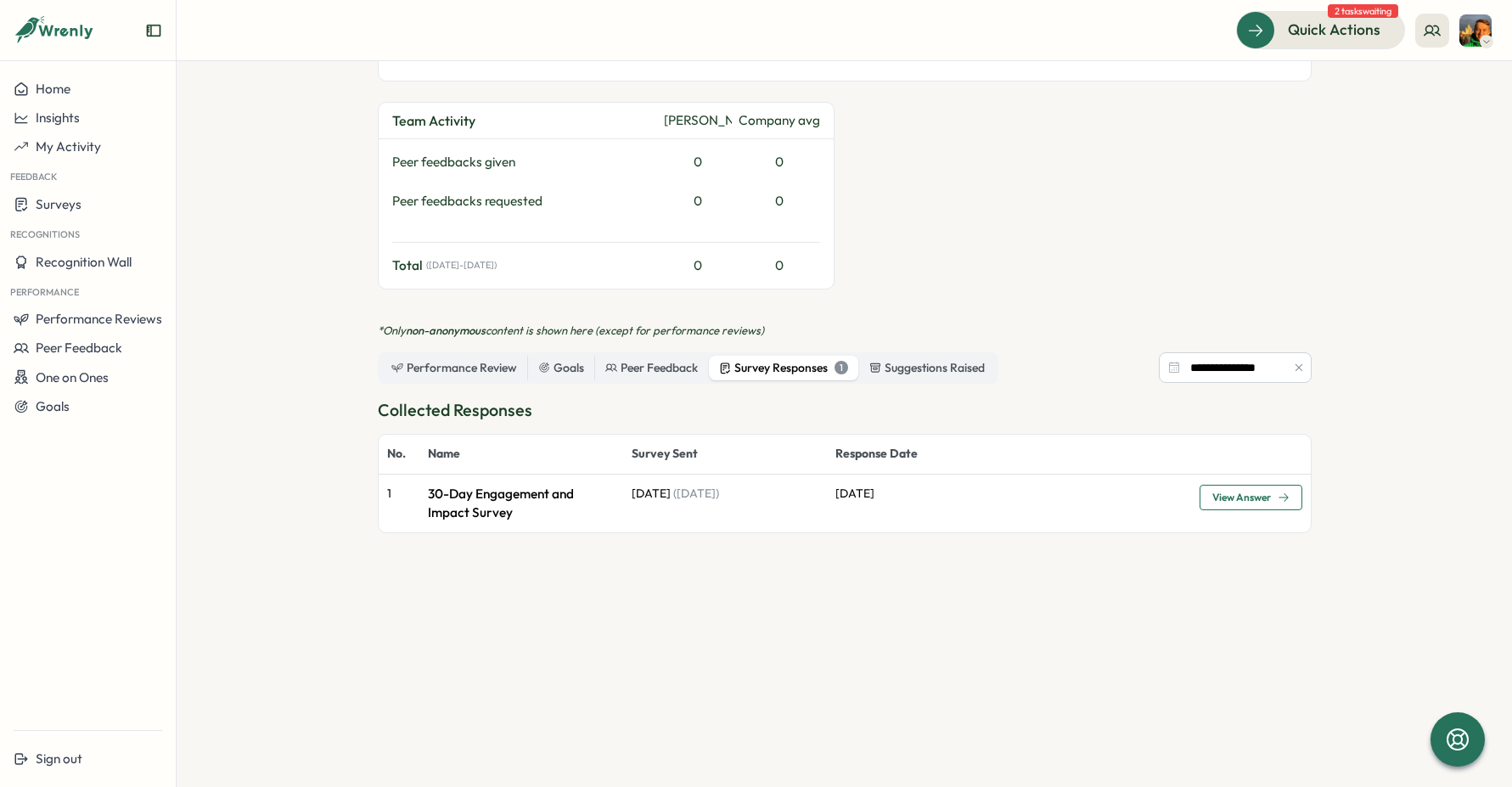
click at [1235, 490] on button "View Answer" at bounding box center [1251, 497] width 103 height 26
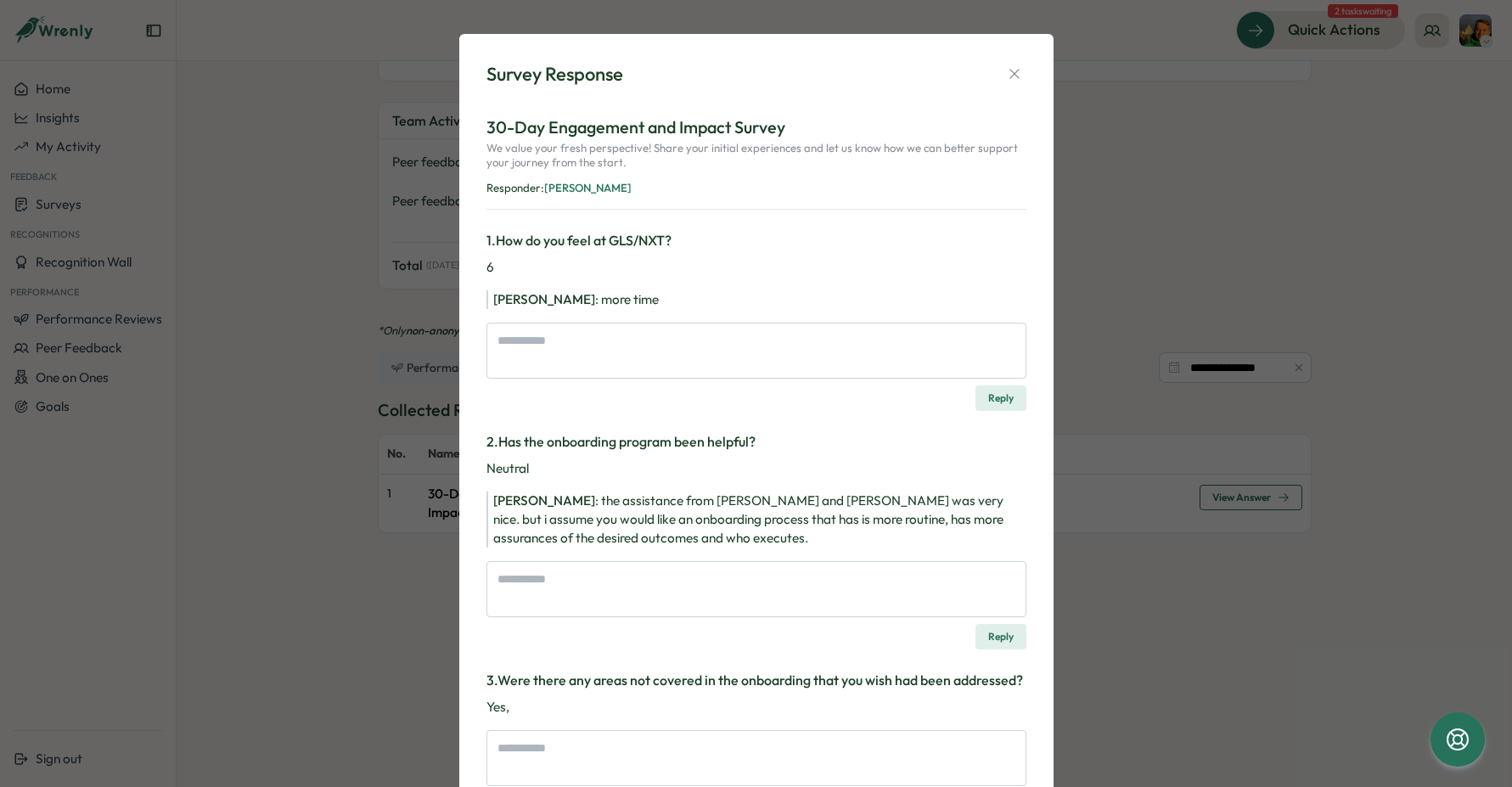
type textarea "*"
